Goal: Task Accomplishment & Management: Use online tool/utility

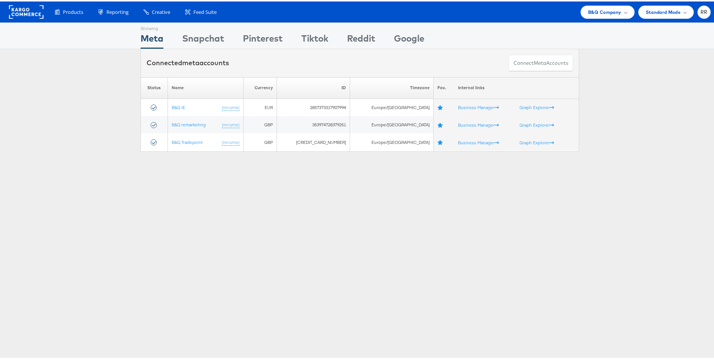
click at [596, 19] on div "Products Product Catalogs Enhance Your Product Catalog, Map Them to Publishers,…" at bounding box center [359, 10] width 719 height 21
click at [599, 13] on span "B&Q Company" at bounding box center [604, 11] width 33 height 8
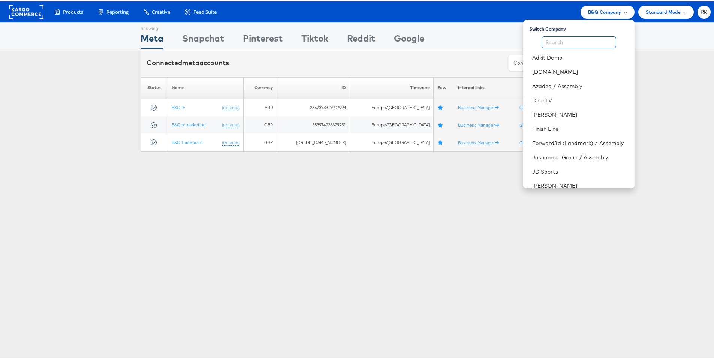
click at [566, 38] on input "text" at bounding box center [578, 41] width 75 height 12
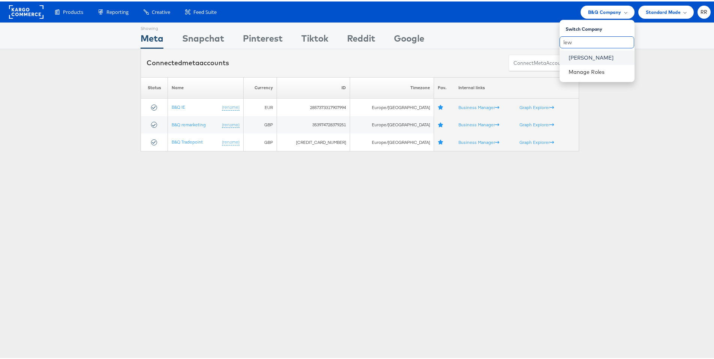
type input "lew"
click at [577, 56] on link "John Lewis" at bounding box center [598, 55] width 60 height 7
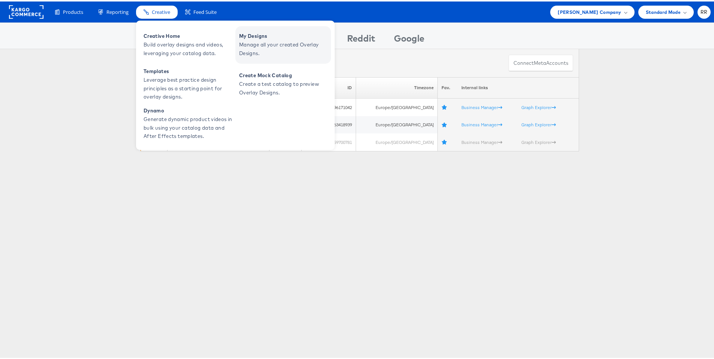
click at [247, 38] on span "My Designs" at bounding box center [284, 34] width 90 height 9
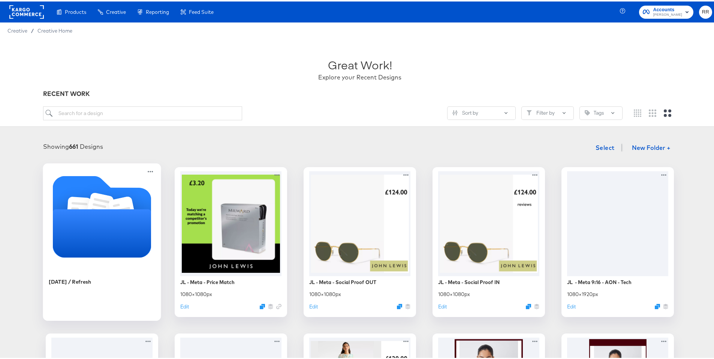
click at [99, 217] on icon "Folder" at bounding box center [102, 232] width 99 height 48
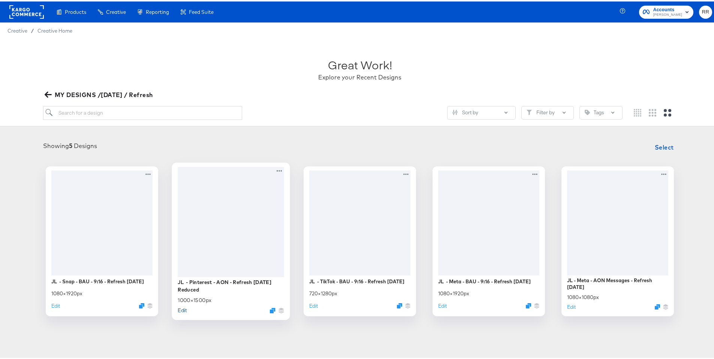
click at [181, 311] on button "Edit" at bounding box center [182, 308] width 9 height 7
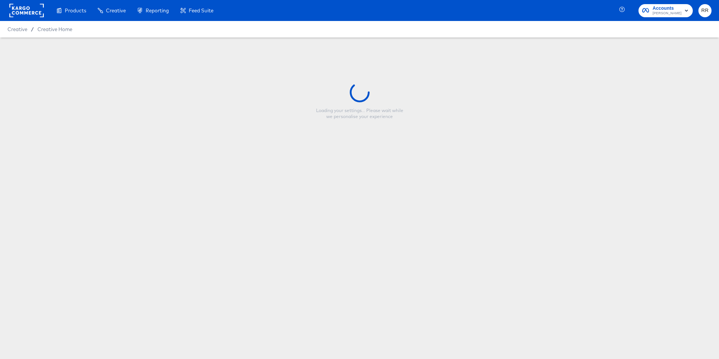
type input "JL - Pinterest - AON - Refresh September 25 Reduced"
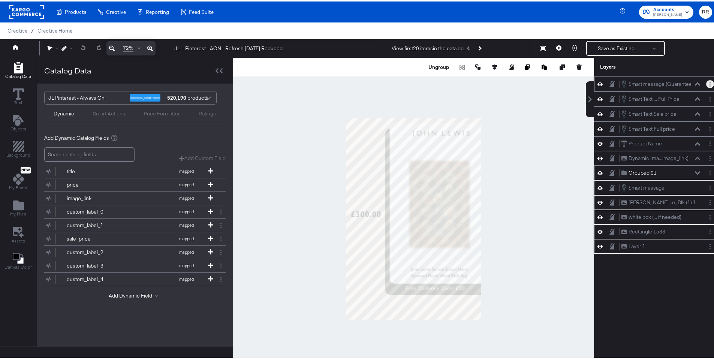
click at [706, 82] on button "Layer Options" at bounding box center [710, 83] width 8 height 8
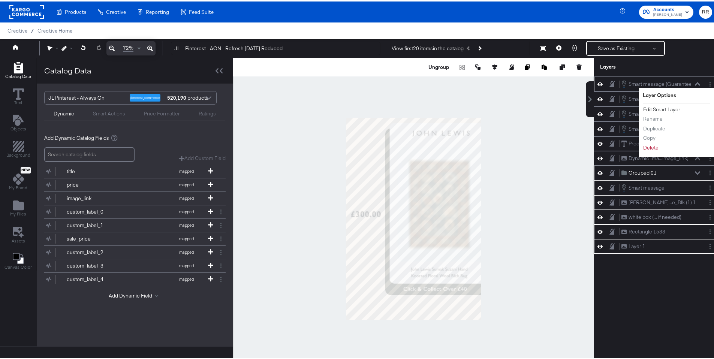
click at [657, 108] on button "Edit Smart Layer" at bounding box center [661, 108] width 38 height 8
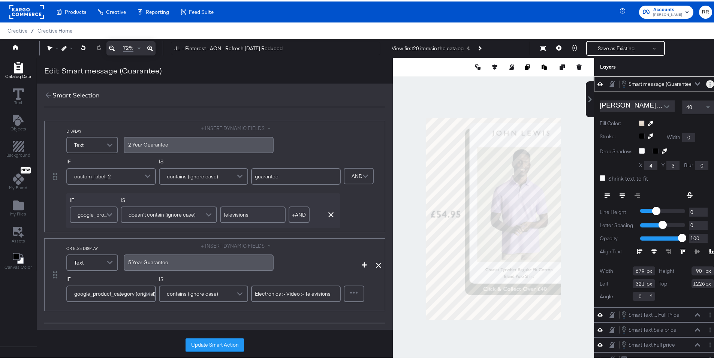
click at [709, 81] on icon "Layer Options" at bounding box center [709, 82] width 1 height 5
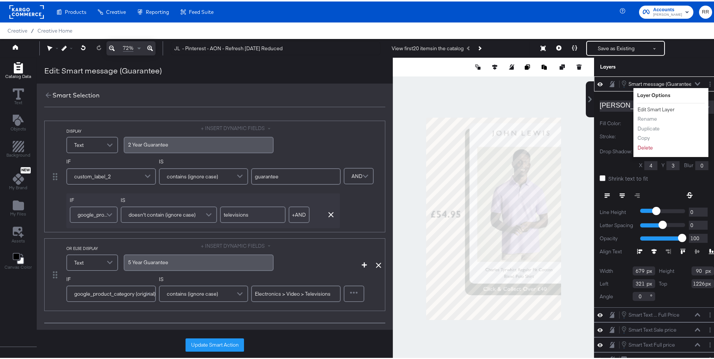
click at [663, 108] on button "Edit Smart Layer" at bounding box center [656, 108] width 38 height 8
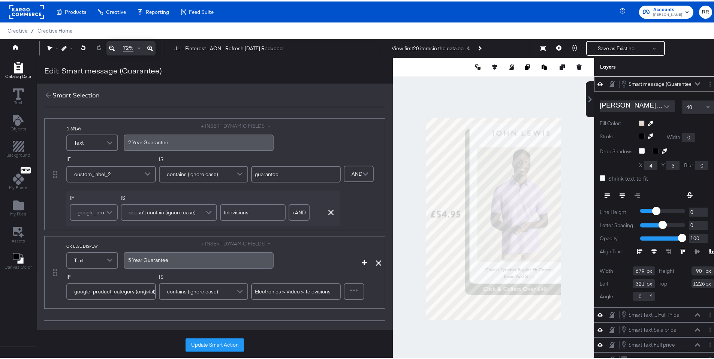
scroll to position [7, 0]
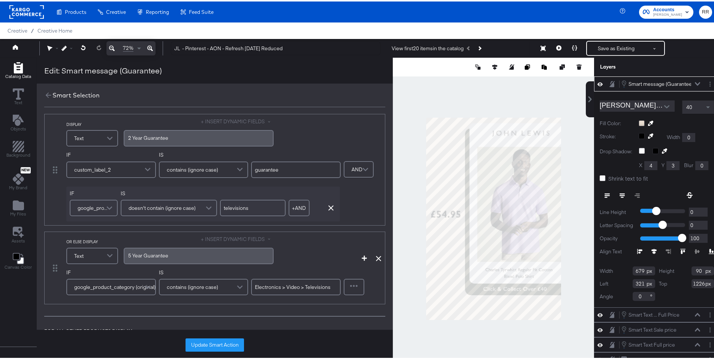
click at [149, 138] on span "2 ﻿Year Guarantee" at bounding box center [148, 136] width 40 height 7
copy span "2 ﻿Year Guarantee"
click at [694, 83] on button at bounding box center [697, 82] width 6 height 4
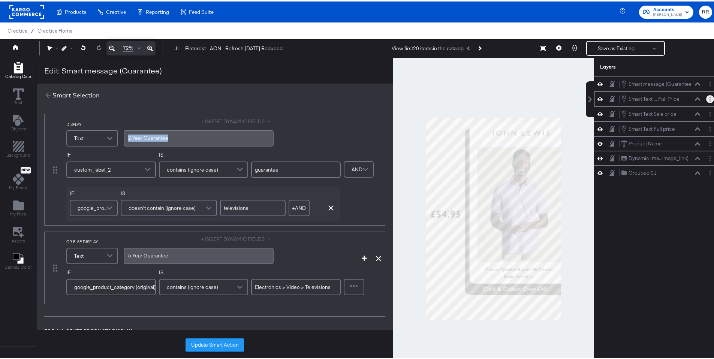
click at [706, 99] on button "Layer Options" at bounding box center [710, 98] width 8 height 8
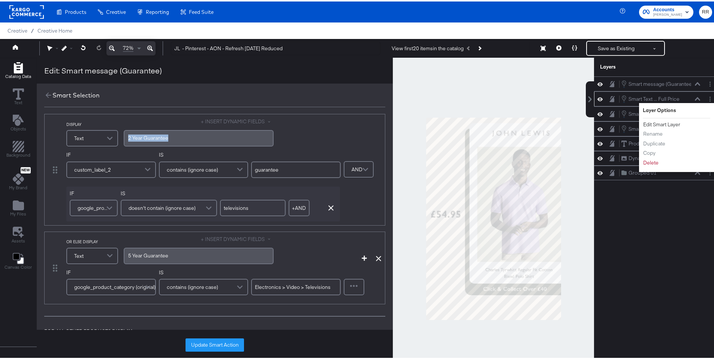
click at [668, 124] on button "Edit Smart Layer" at bounding box center [661, 123] width 38 height 8
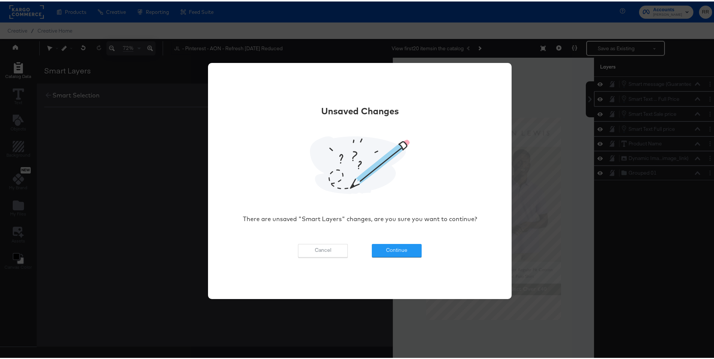
scroll to position [0, 0]
click at [380, 247] on button "Continue" at bounding box center [397, 248] width 50 height 13
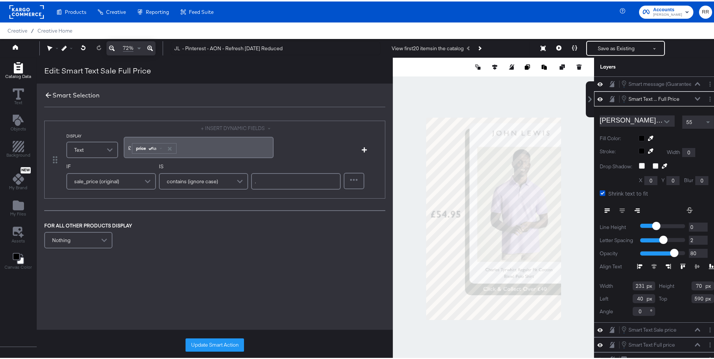
click at [46, 96] on icon at bounding box center [48, 94] width 8 height 8
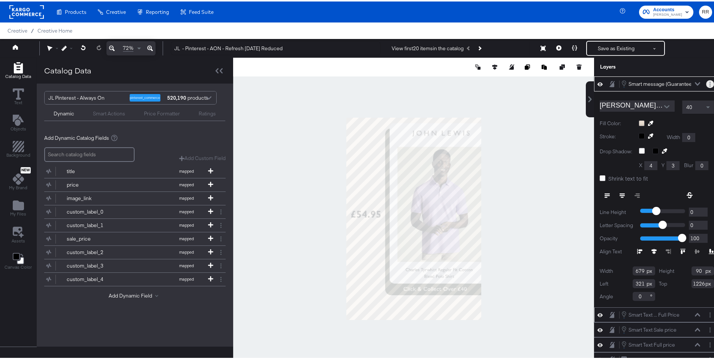
click at [706, 84] on button "Layer Options" at bounding box center [710, 83] width 8 height 8
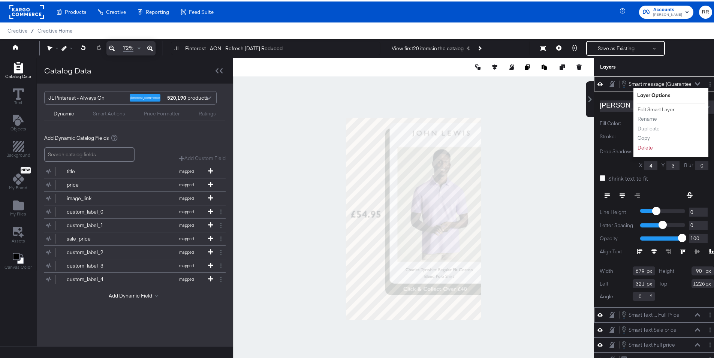
click at [643, 109] on button "Edit Smart Layer" at bounding box center [656, 108] width 38 height 8
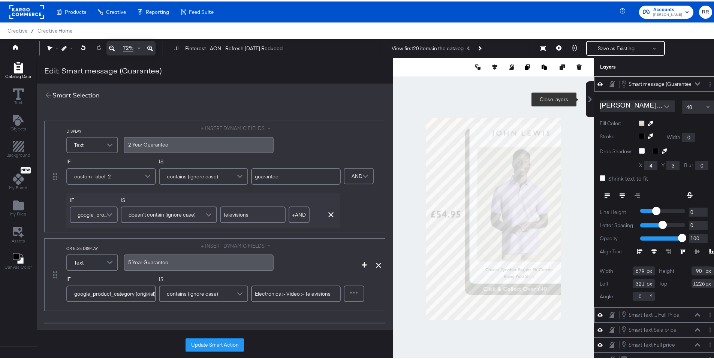
click at [587, 96] on icon at bounding box center [590, 98] width 6 height 6
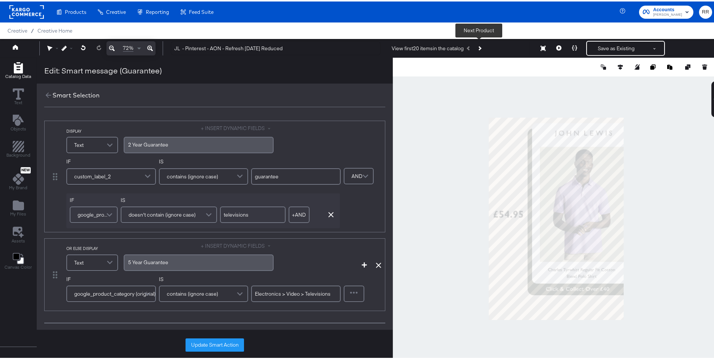
click at [481, 48] on button "Next Product" at bounding box center [479, 46] width 10 height 13
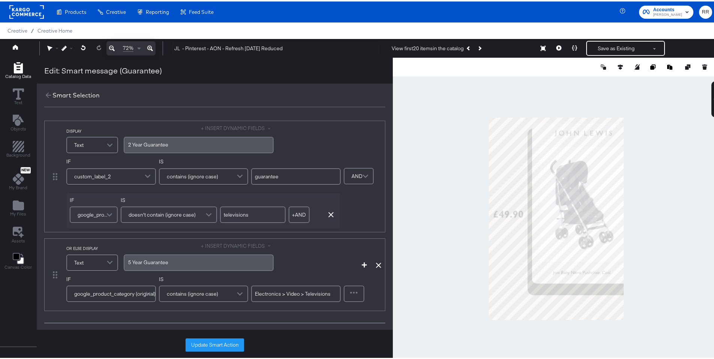
click at [52, 94] on div "Smart Selection" at bounding box center [75, 94] width 47 height 9
click at [50, 93] on icon at bounding box center [48, 94] width 8 height 8
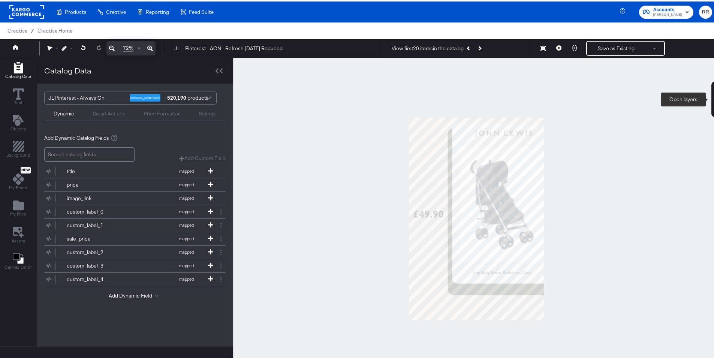
click at [711, 101] on button at bounding box center [715, 98] width 8 height 36
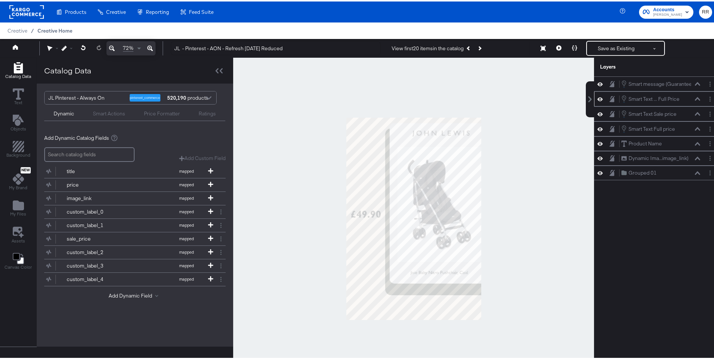
click at [56, 28] on span "Creative Home" at bounding box center [54, 29] width 35 height 6
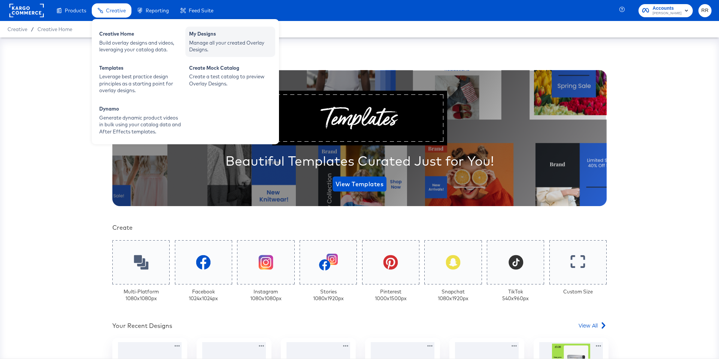
click at [220, 39] on div "My Designs" at bounding box center [230, 34] width 82 height 9
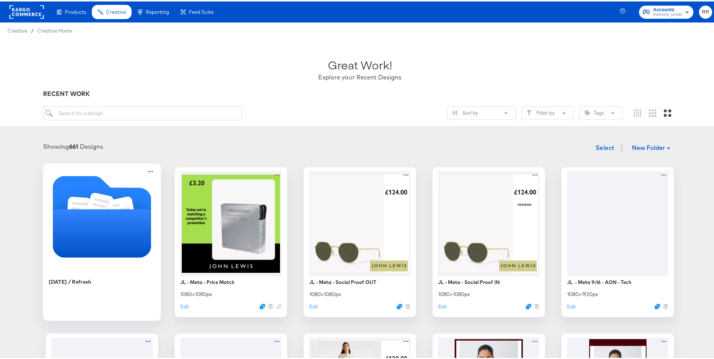
click at [96, 239] on icon "Folder" at bounding box center [102, 232] width 99 height 48
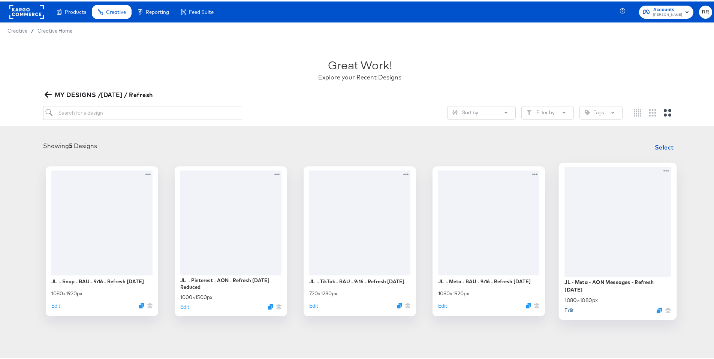
click at [566, 307] on button "Edit" at bounding box center [568, 308] width 9 height 7
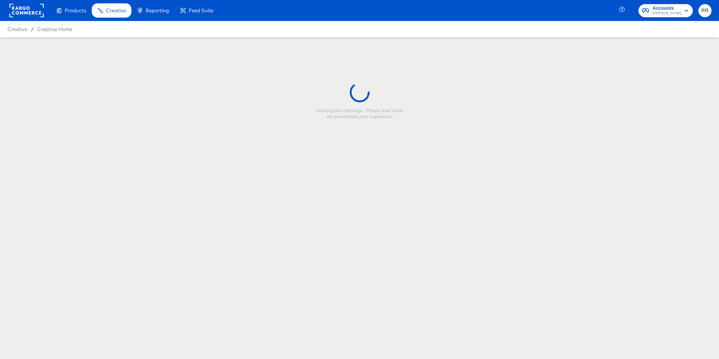
type input "JL - Meta - AON Messages - Refresh September 25"
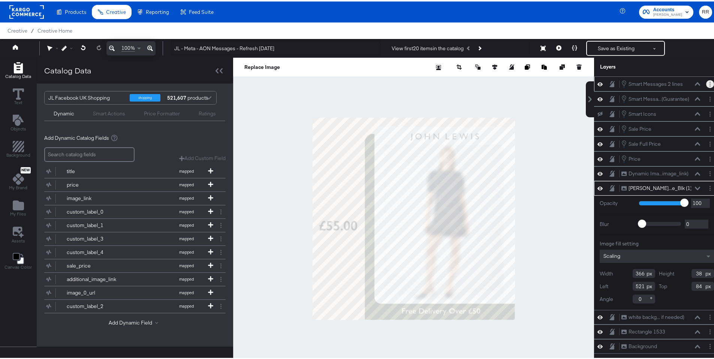
click at [709, 83] on icon "Layer Options" at bounding box center [709, 82] width 1 height 5
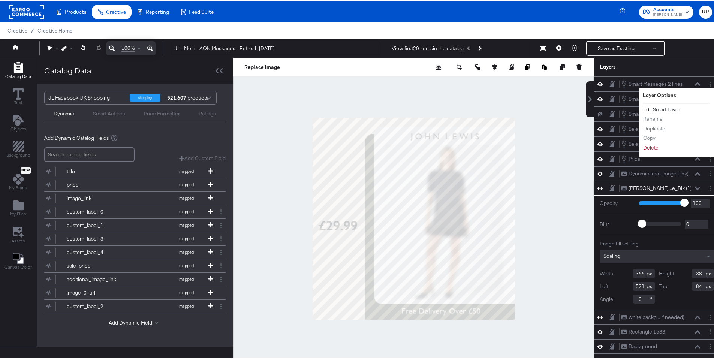
click at [660, 107] on button "Edit Smart Layer" at bounding box center [661, 108] width 38 height 8
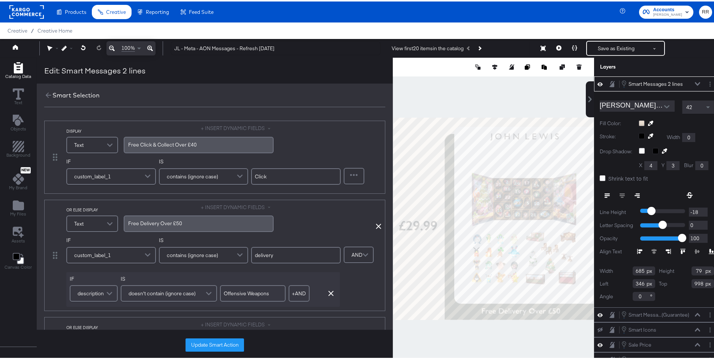
click at [140, 144] on span "Free Click & Collect Over £40" at bounding box center [162, 143] width 69 height 7
copy span "Free Click & Collect Over £40"
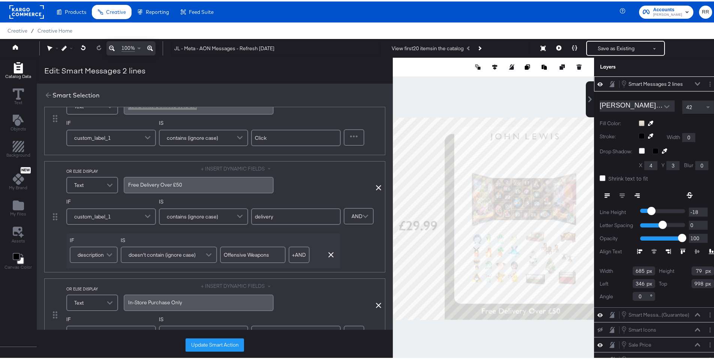
scroll to position [40, 0]
click at [170, 181] on span "Free Delivery Over £50" at bounding box center [155, 181] width 54 height 7
click at [335, 203] on div "delivery" at bounding box center [296, 213] width 90 height 20
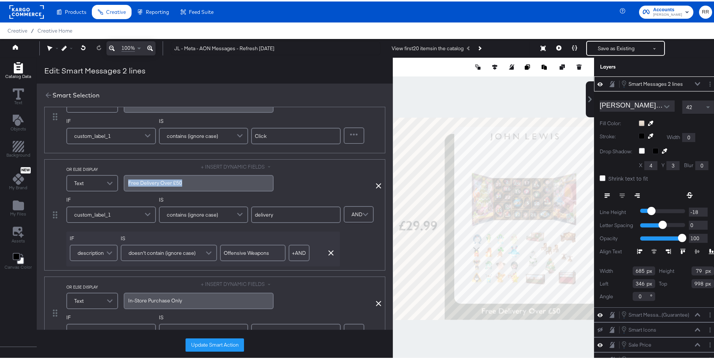
click at [173, 180] on span "Free Delivery Over £50" at bounding box center [155, 181] width 54 height 7
click at [143, 182] on span "Free Delivery Over £50" at bounding box center [155, 181] width 54 height 7
click at [143, 180] on span "Free Delivery Over £50" at bounding box center [155, 181] width 54 height 7
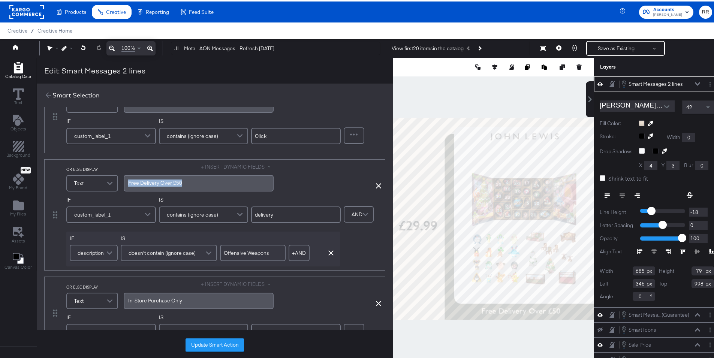
click at [143, 180] on span "Free Delivery Over £50" at bounding box center [155, 181] width 54 height 7
copy span "Free Delivery Over £50"
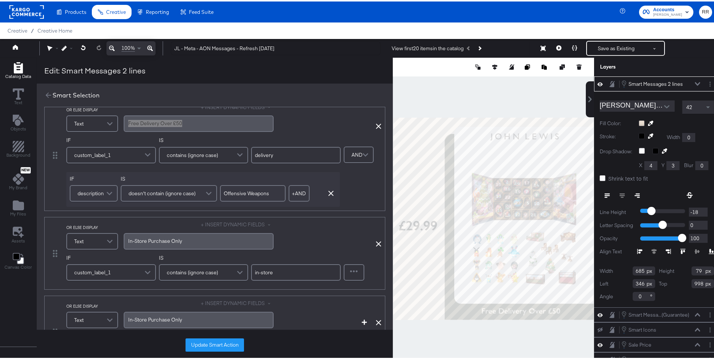
scroll to position [100, 0]
click at [160, 240] on span "In-Store Purchase ﻿Only" at bounding box center [155, 239] width 54 height 7
copy span "In-Store Purchase ﻿Only"
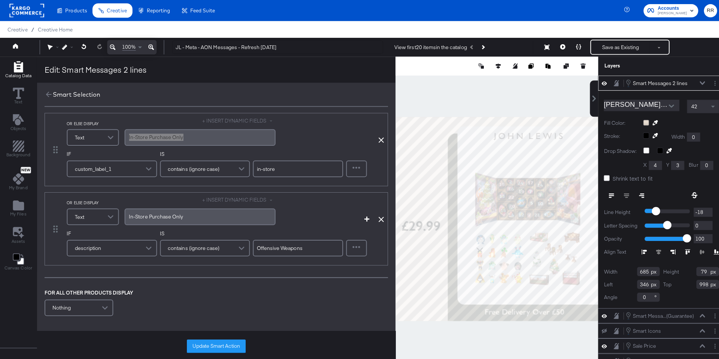
scroll to position [203, 0]
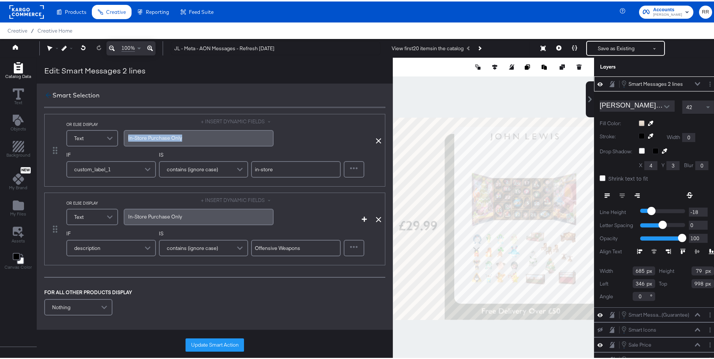
click at [45, 98] on button at bounding box center [48, 94] width 8 height 9
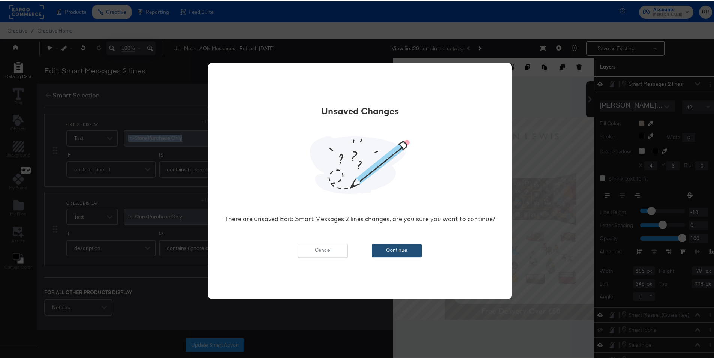
click at [403, 250] on button "Continue" at bounding box center [397, 248] width 50 height 13
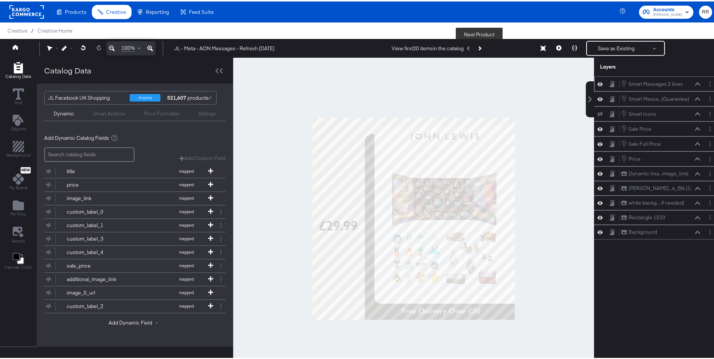
click at [481, 49] on button "Next Product" at bounding box center [479, 46] width 10 height 13
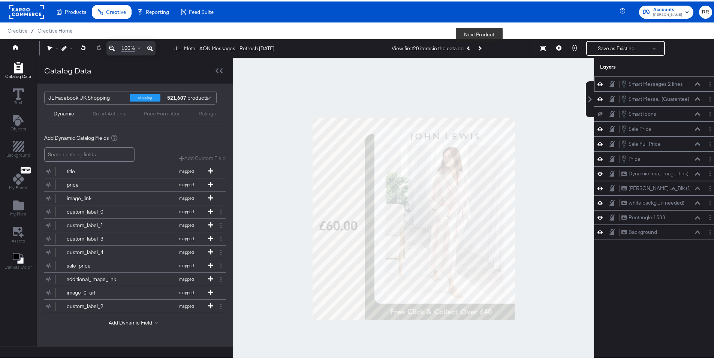
click at [481, 49] on button "Next Product" at bounding box center [479, 46] width 10 height 13
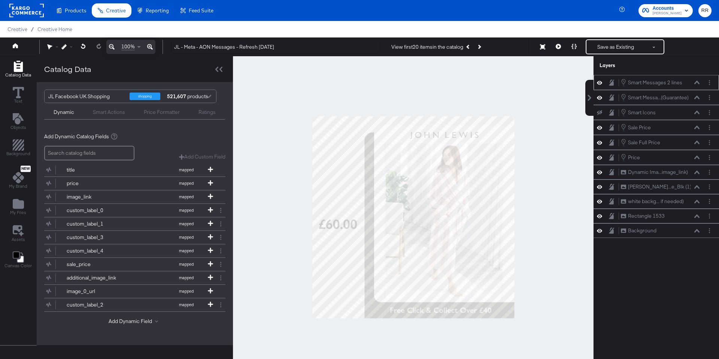
click at [26, 7] on rect at bounding box center [26, 10] width 34 height 13
